Goal: Transaction & Acquisition: Purchase product/service

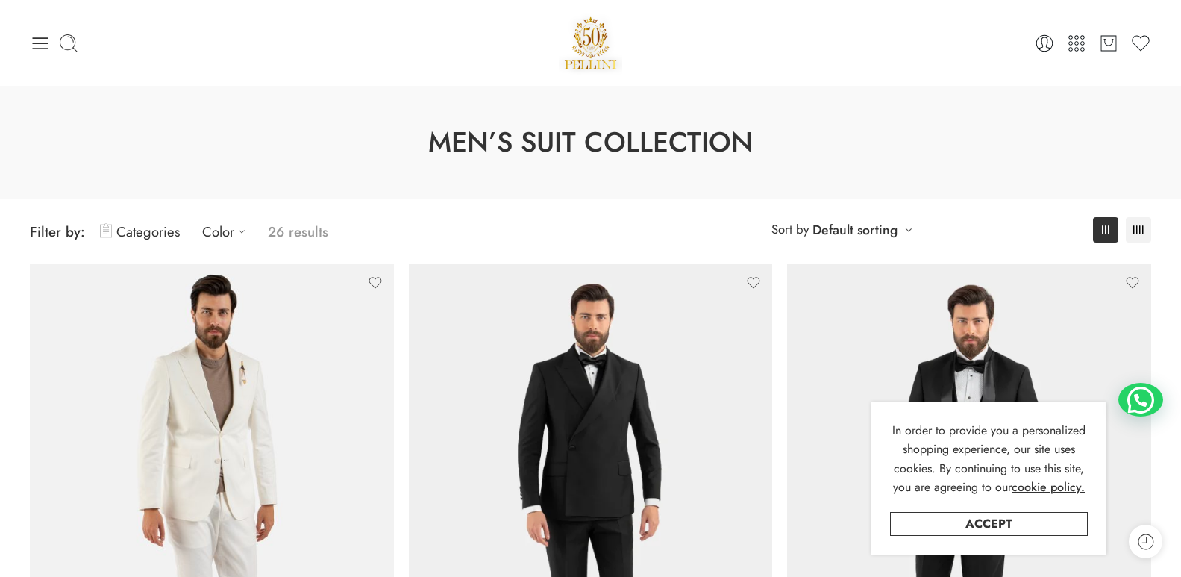
click at [1079, 137] on h1 "Men’s Suit Collection" at bounding box center [590, 142] width 1106 height 39
click at [28, 43] on div "0 Cart 0 Wishlist Search here" at bounding box center [590, 42] width 1136 height 63
click at [44, 35] on icon at bounding box center [40, 43] width 21 height 21
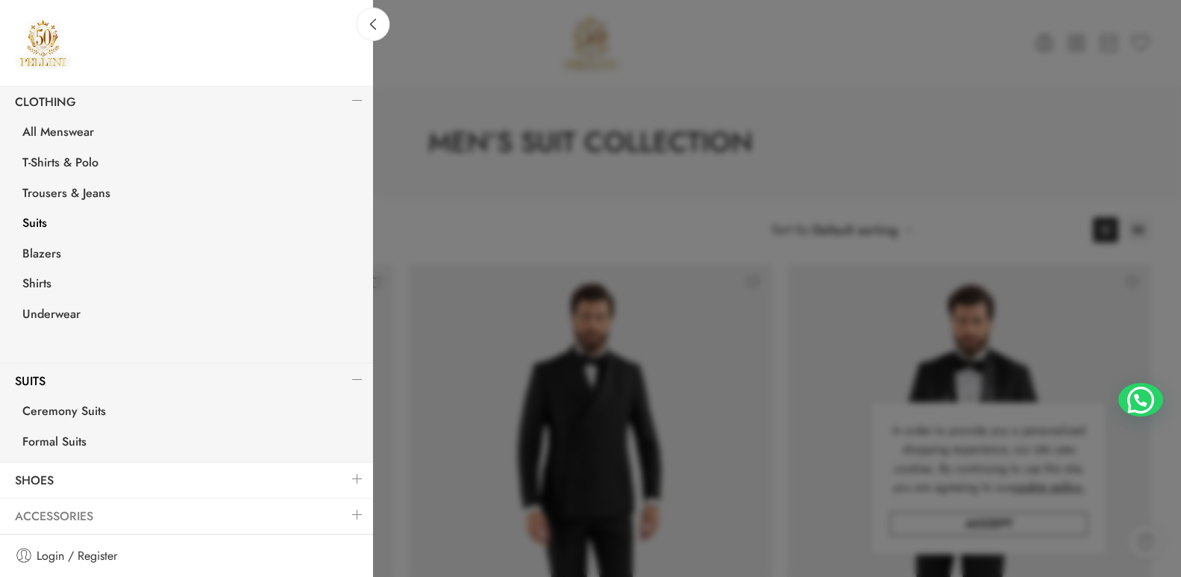
drag, startPoint x: 345, startPoint y: 509, endPoint x: 326, endPoint y: 487, distance: 29.1
click at [345, 509] on link at bounding box center [357, 514] width 31 height 32
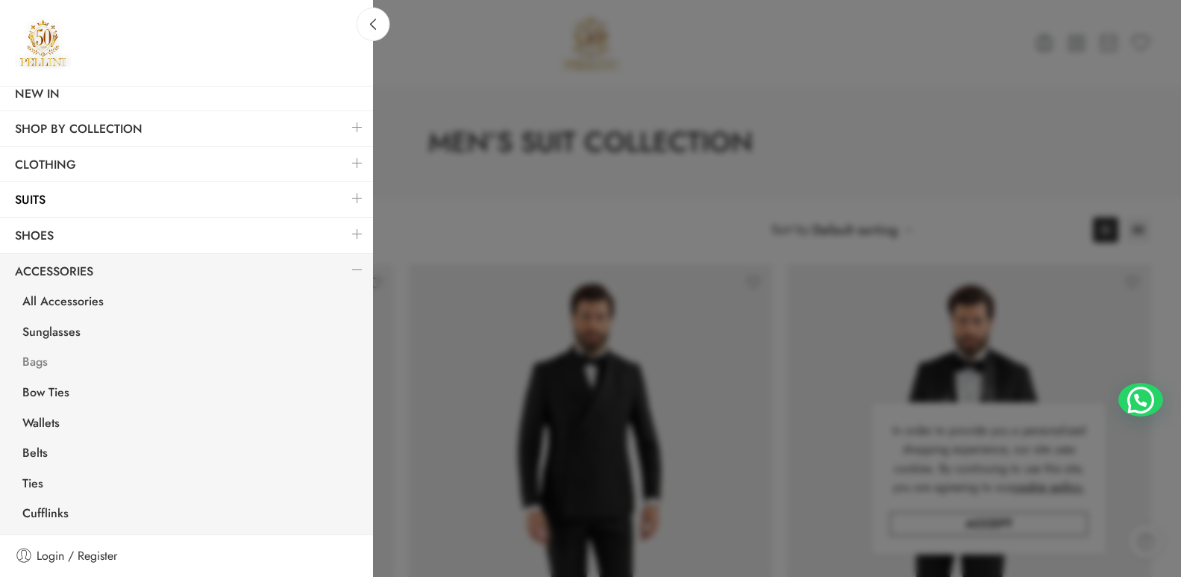
scroll to position [96, 0]
click at [342, 268] on link at bounding box center [357, 269] width 31 height 32
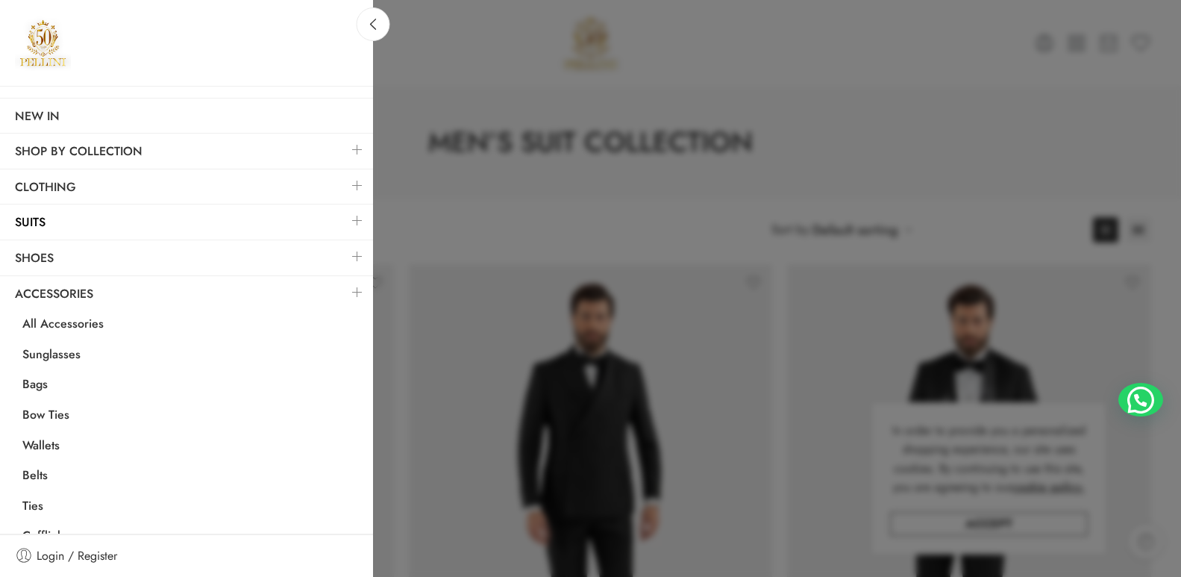
scroll to position [0, 0]
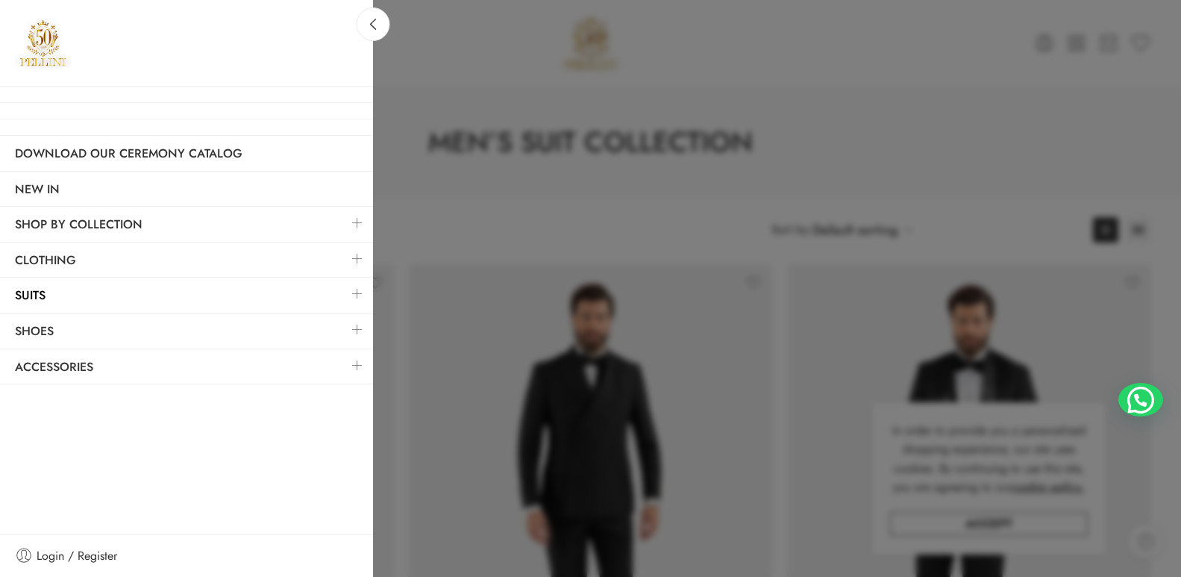
click at [356, 255] on link at bounding box center [357, 258] width 31 height 32
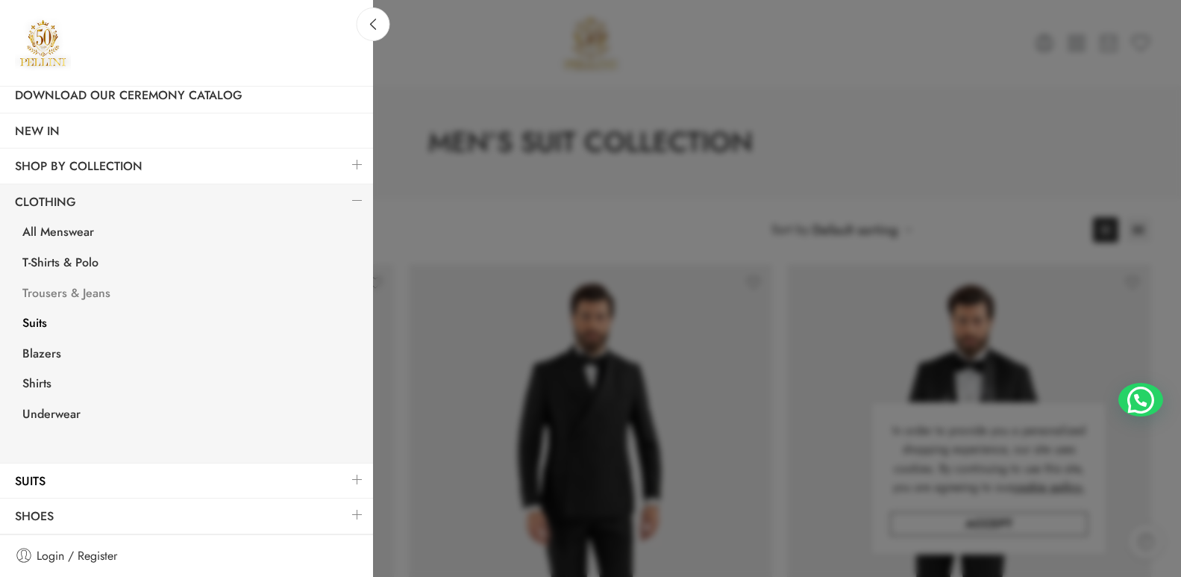
scroll to position [75, 0]
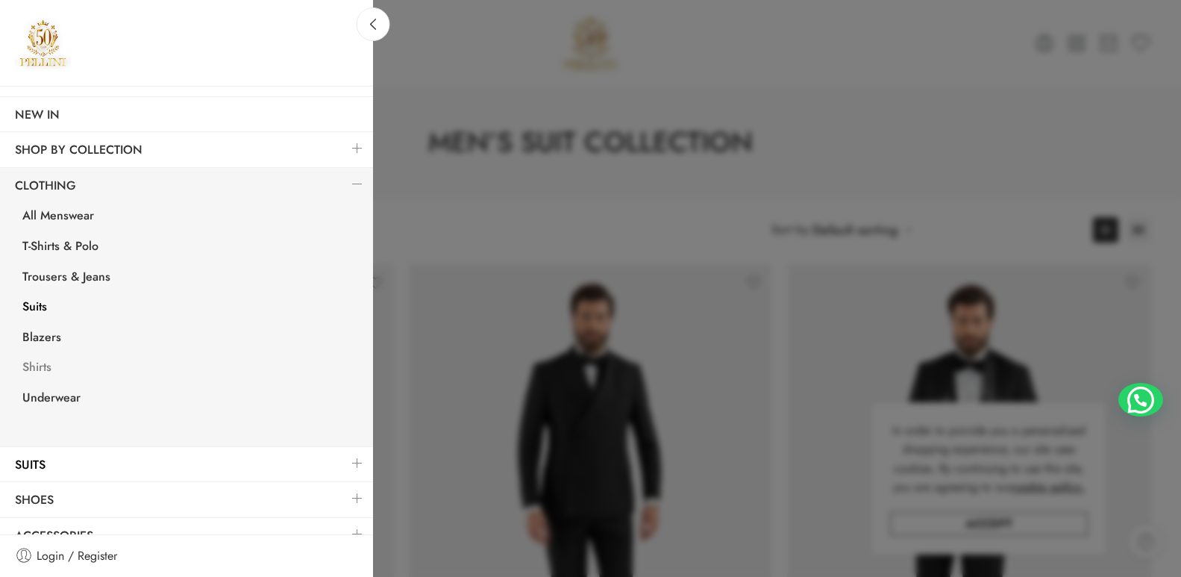
click at [44, 363] on link "Shirts" at bounding box center [190, 369] width 366 height 31
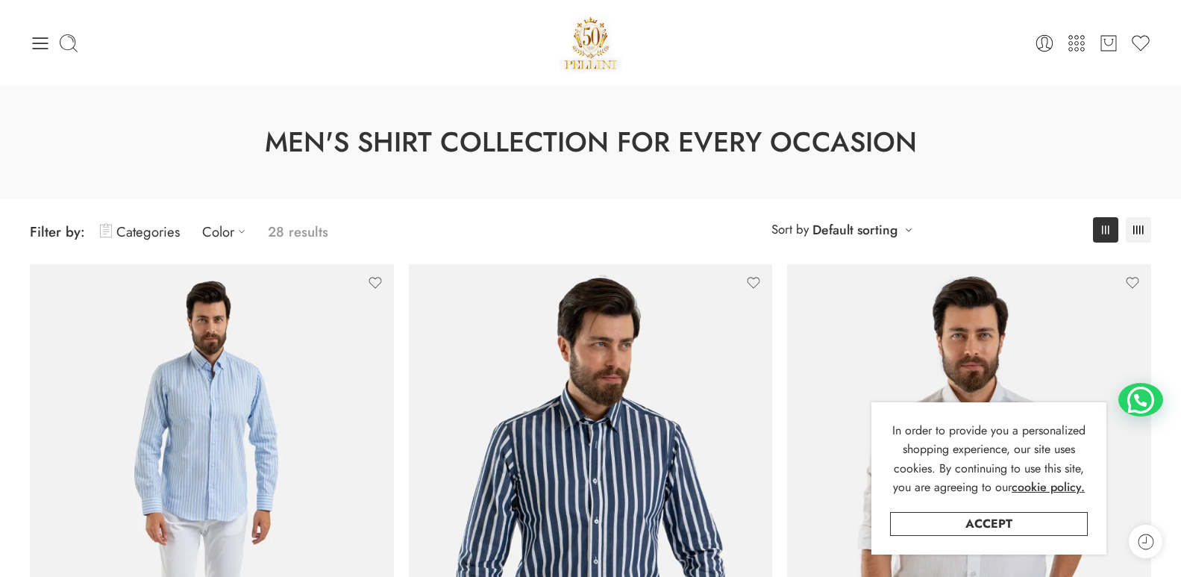
drag, startPoint x: 879, startPoint y: 228, endPoint x: 878, endPoint y: 214, distance: 13.4
click at [879, 228] on link "Default sorting" at bounding box center [854, 229] width 85 height 21
click at [852, 350] on link "Price: Ascending" at bounding box center [845, 350] width 131 height 21
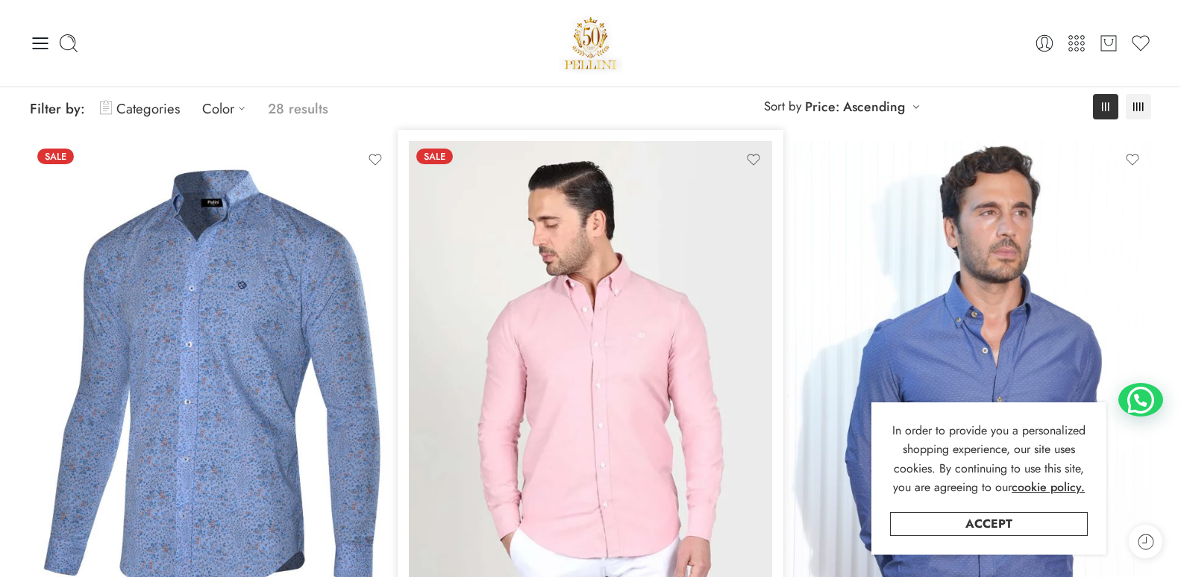
scroll to position [117, 0]
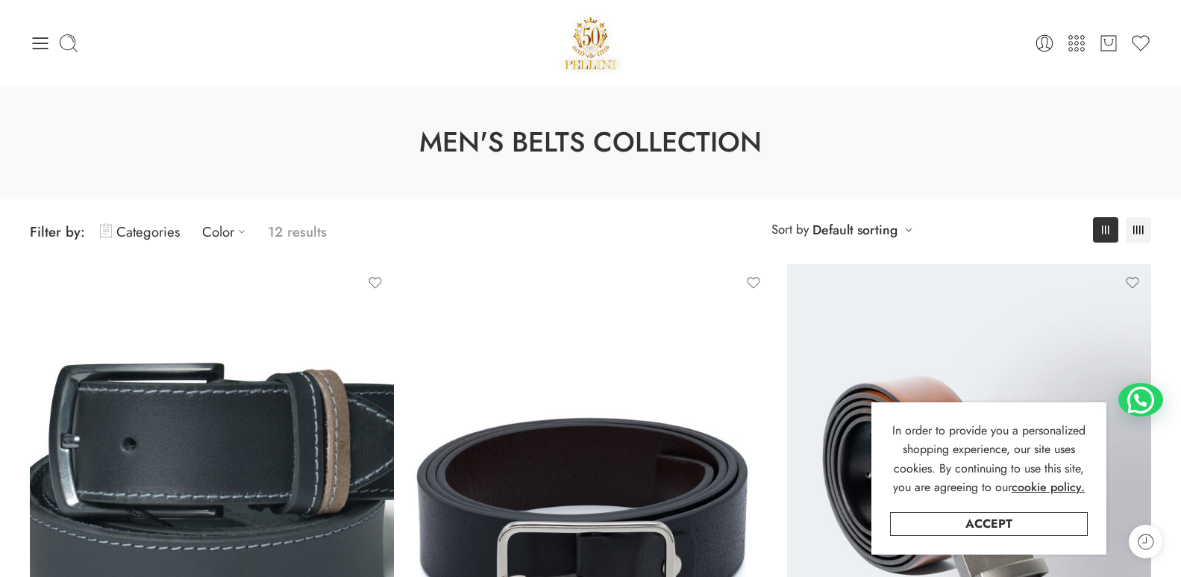
scroll to position [149, 0]
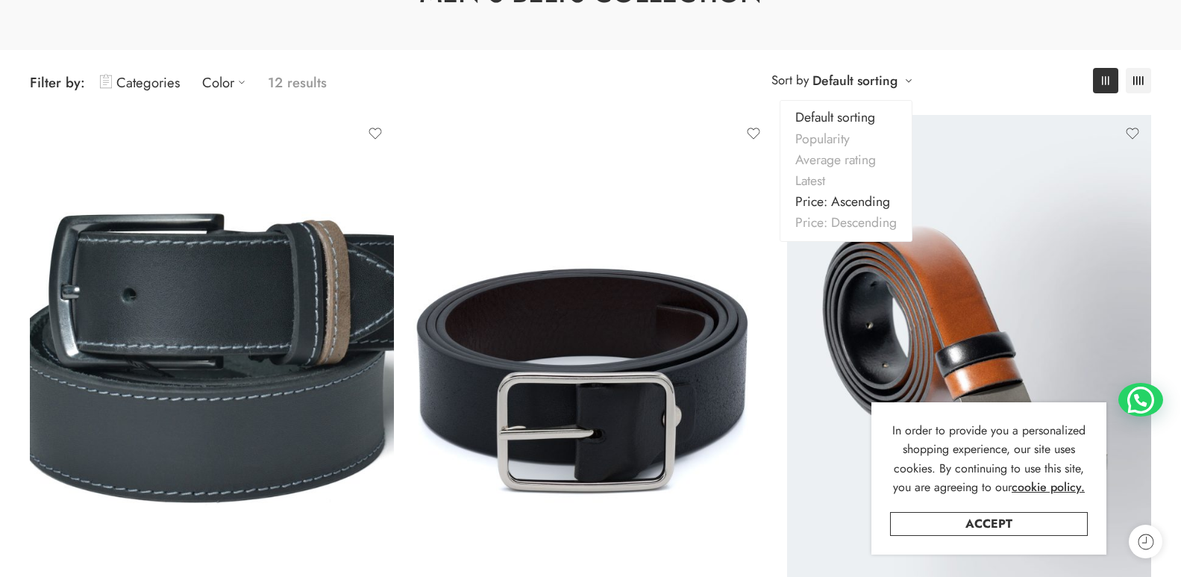
click at [854, 201] on link "Price: Ascending" at bounding box center [845, 201] width 131 height 21
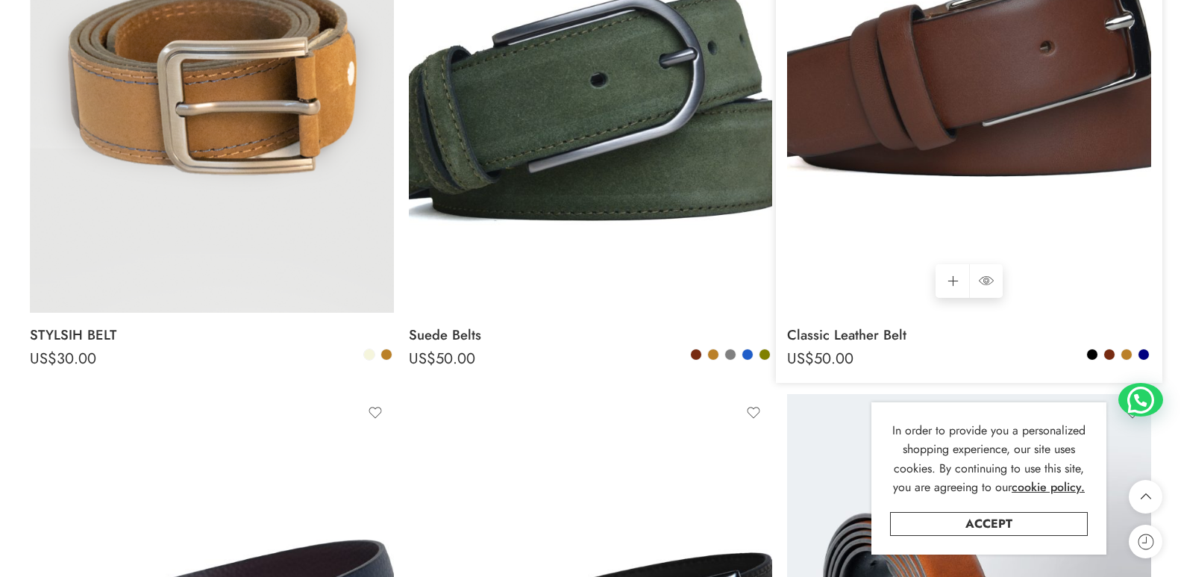
scroll to position [1012, 0]
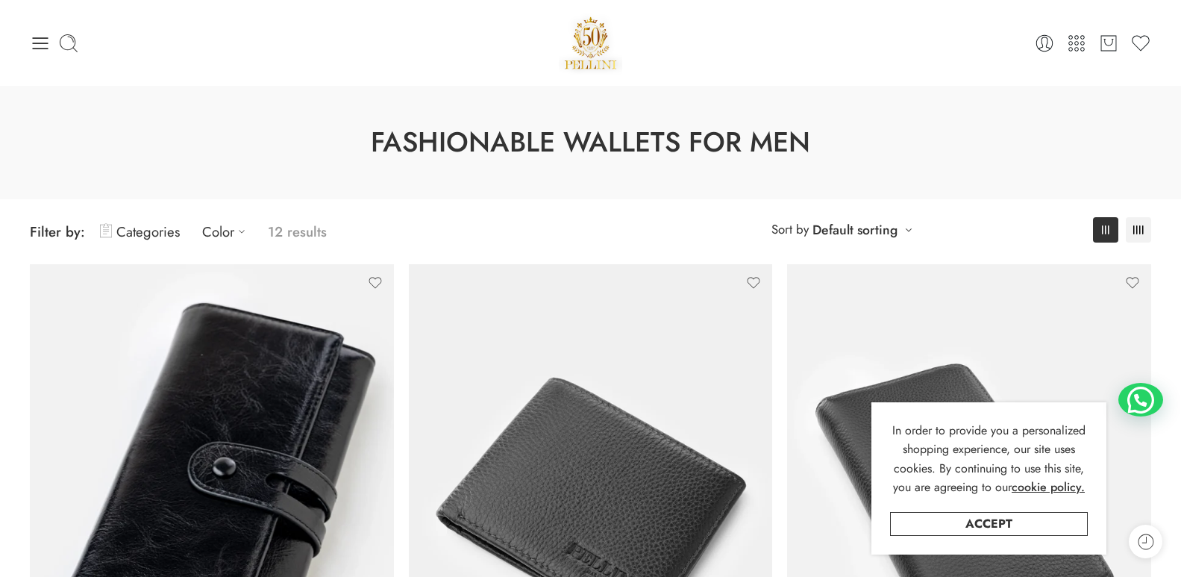
click at [891, 235] on link "Default sorting" at bounding box center [854, 229] width 85 height 21
click at [837, 352] on link "Price: Ascending" at bounding box center [845, 350] width 131 height 21
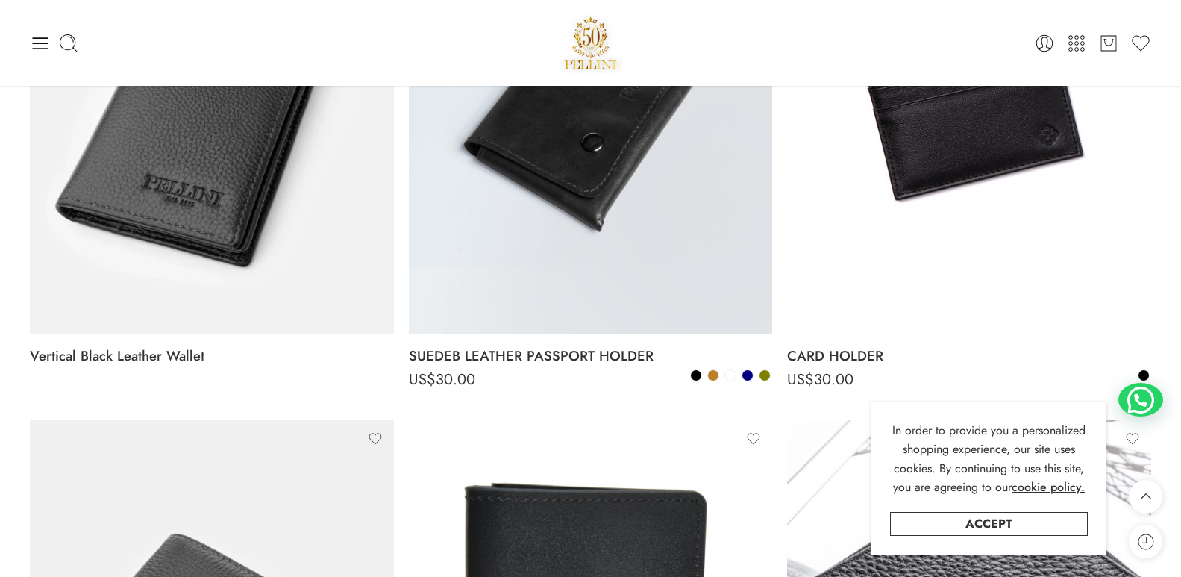
scroll to position [266, 0]
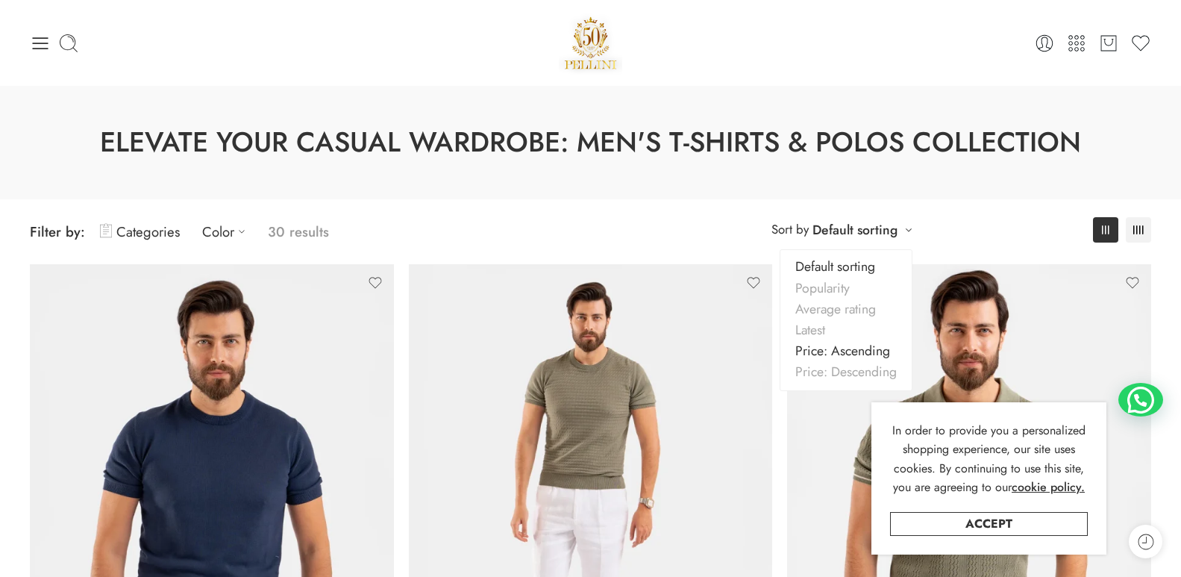
click at [854, 351] on link "Price: Ascending" at bounding box center [845, 350] width 131 height 21
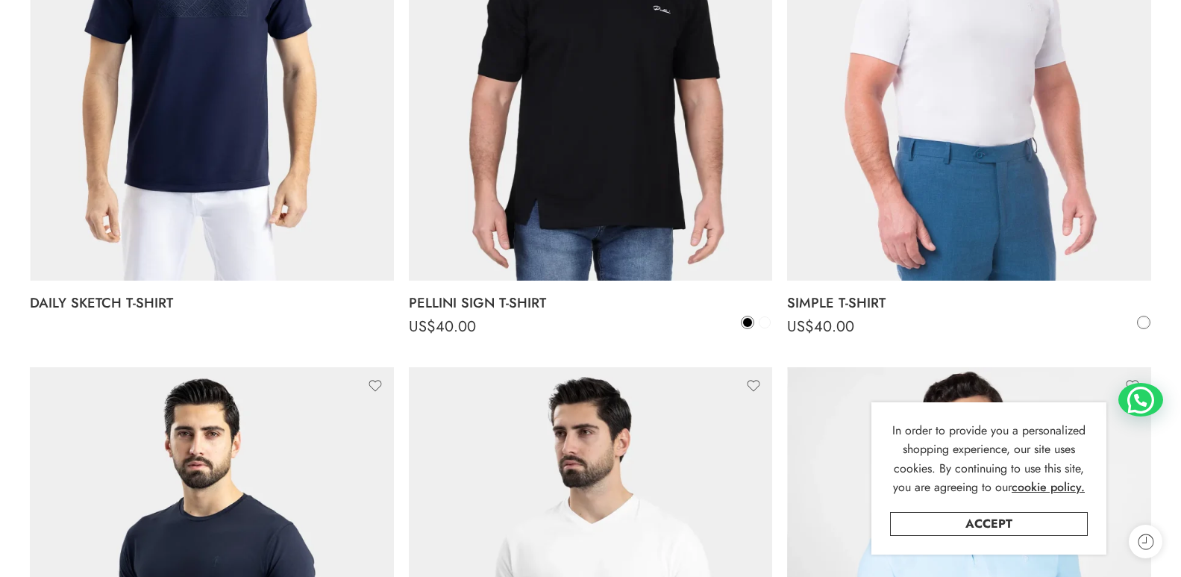
scroll to position [490, 0]
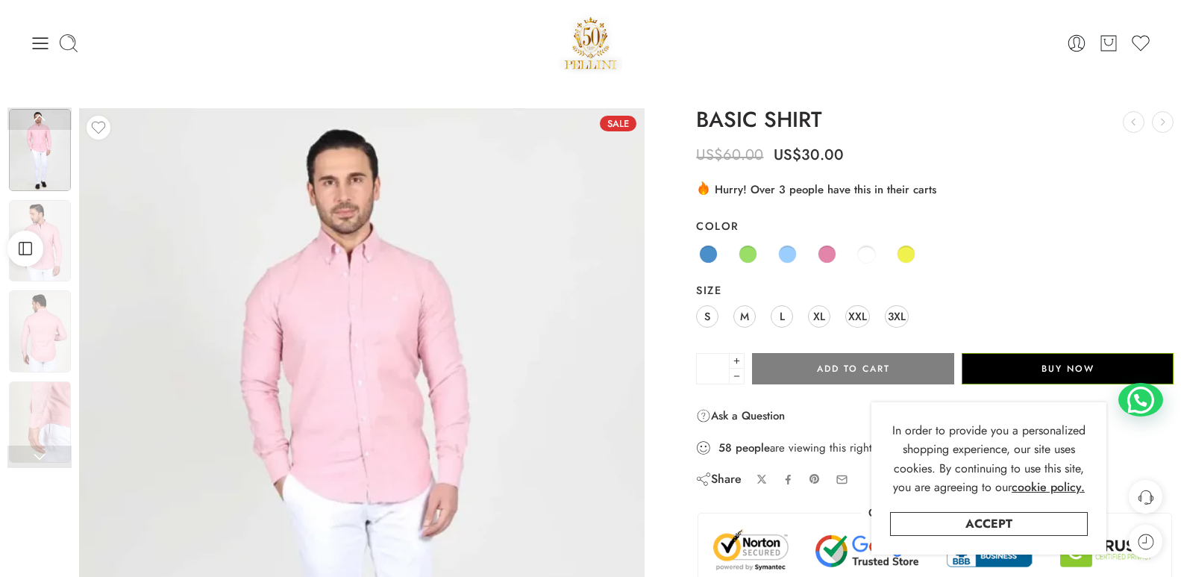
drag, startPoint x: 862, startPoint y: 316, endPoint x: 873, endPoint y: 296, distance: 22.4
click at [863, 316] on span "XXL" at bounding box center [857, 316] width 19 height 20
